Goal: Information Seeking & Learning: Learn about a topic

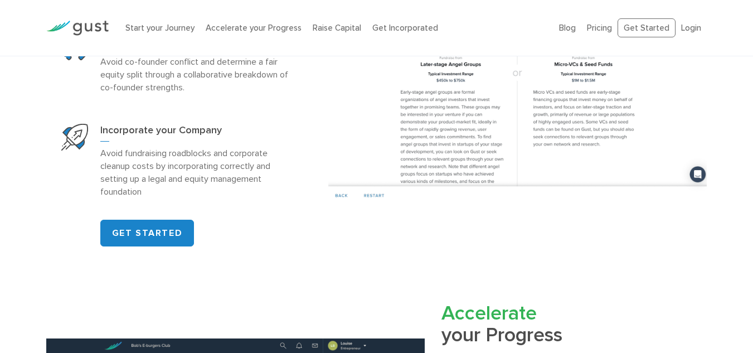
scroll to position [725, 0]
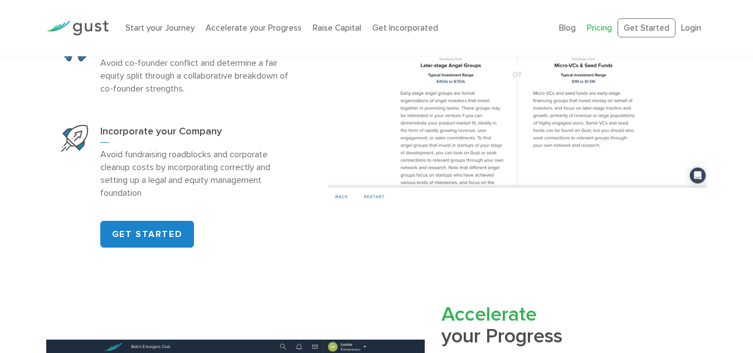
click at [608, 32] on link "Pricing" at bounding box center [599, 28] width 25 height 10
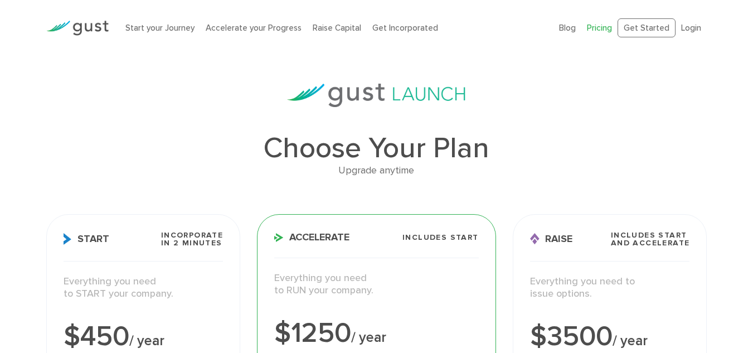
click at [103, 25] on img at bounding box center [77, 28] width 62 height 15
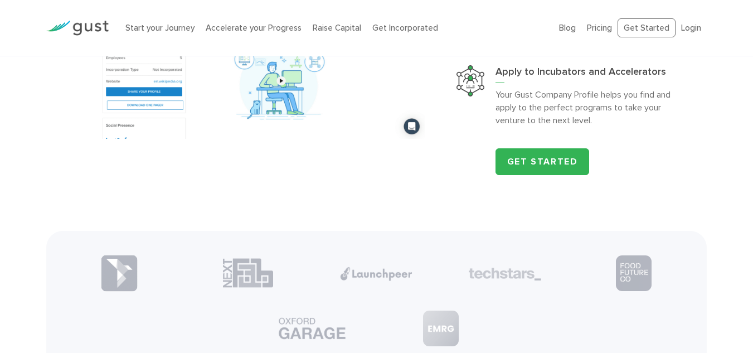
scroll to position [1059, 0]
